Goal: Transaction & Acquisition: Purchase product/service

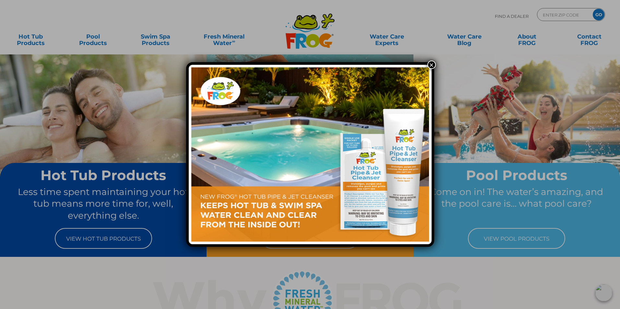
click at [431, 63] on button "×" at bounding box center [432, 65] width 8 height 8
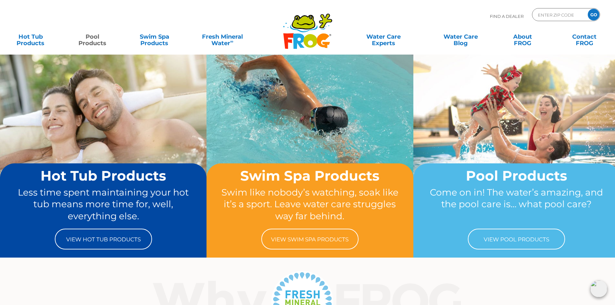
click at [89, 41] on link "Pool Products" at bounding box center [92, 36] width 48 height 13
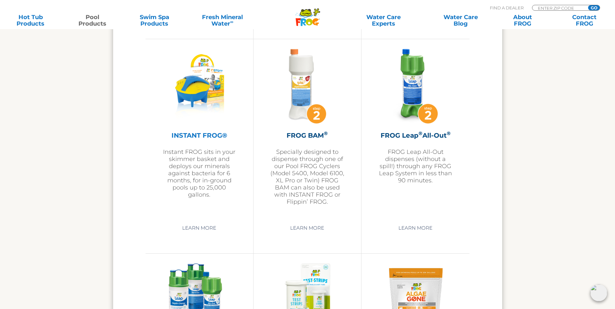
scroll to position [1589, 0]
